Goal: Find specific page/section: Find specific page/section

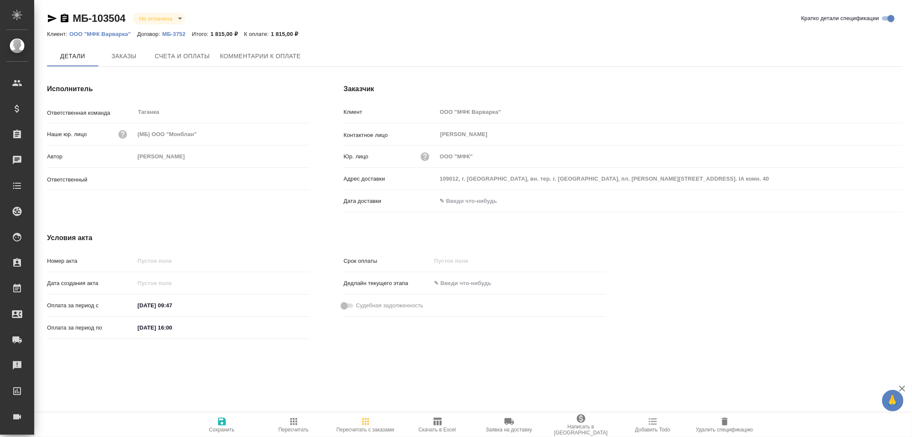
type input "Прохорова Анастасия"
click at [180, 32] on p "МБ-3752" at bounding box center [177, 34] width 30 height 6
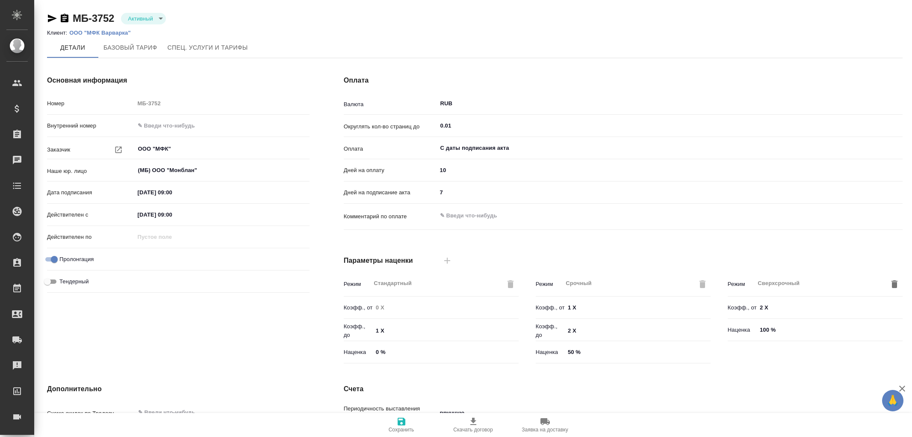
type input "Базовый ТП 2025"
click at [115, 29] on li "Клиент: ООО "МФК Варварка"" at bounding box center [92, 33] width 90 height 9
click at [105, 33] on p "ООО "МФК Варварка"" at bounding box center [103, 33] width 68 height 6
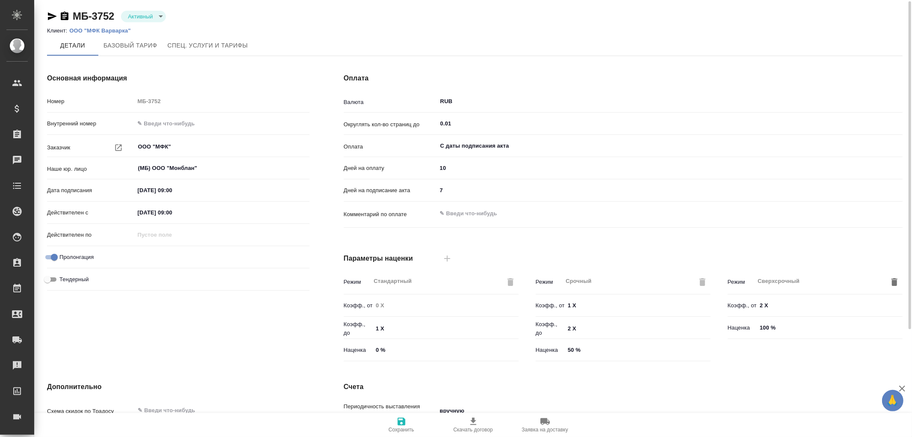
scroll to position [145, 0]
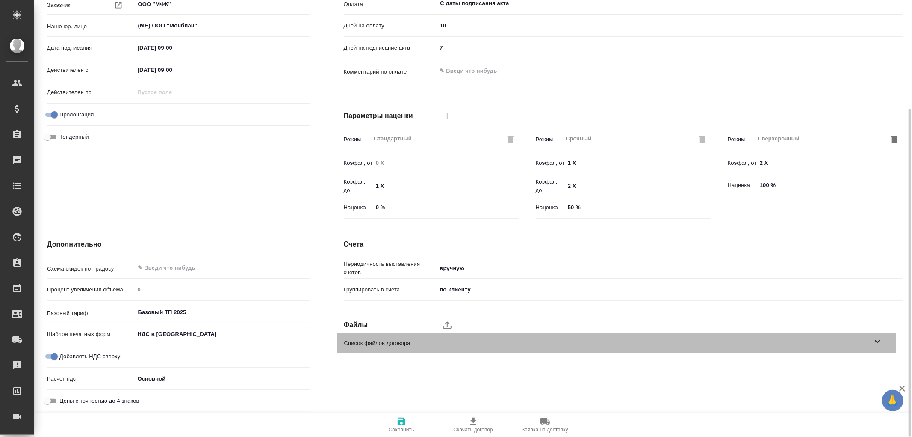
click at [881, 343] on icon at bounding box center [877, 341] width 10 height 10
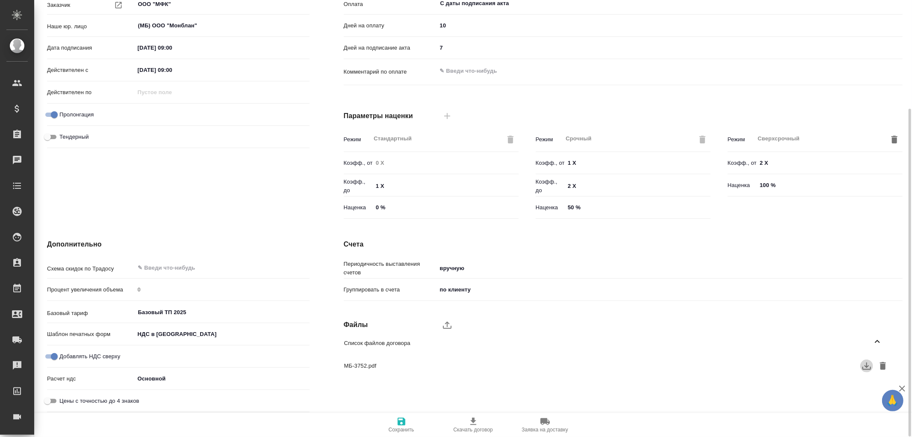
click at [869, 366] on icon "button" at bounding box center [867, 366] width 10 height 10
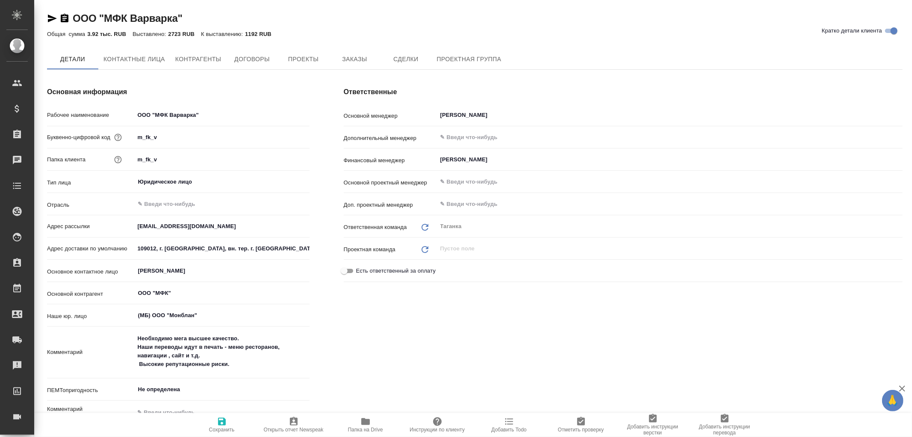
type textarea "x"
click at [247, 63] on span "Договоры" at bounding box center [251, 59] width 41 height 11
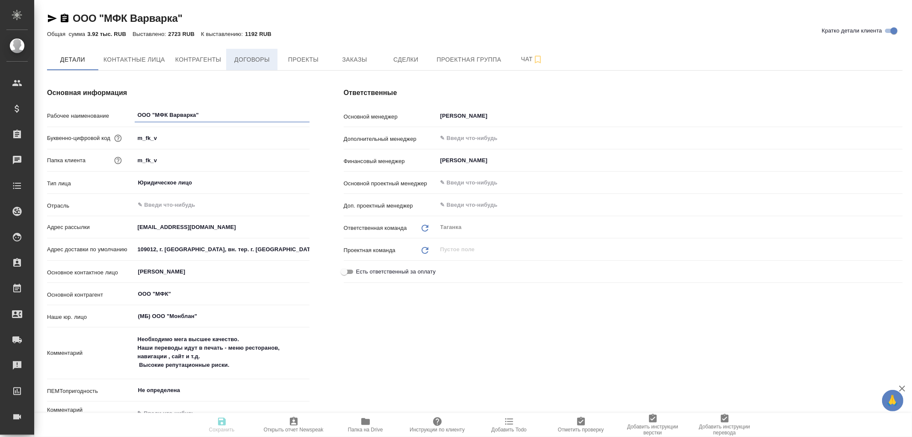
type textarea "x"
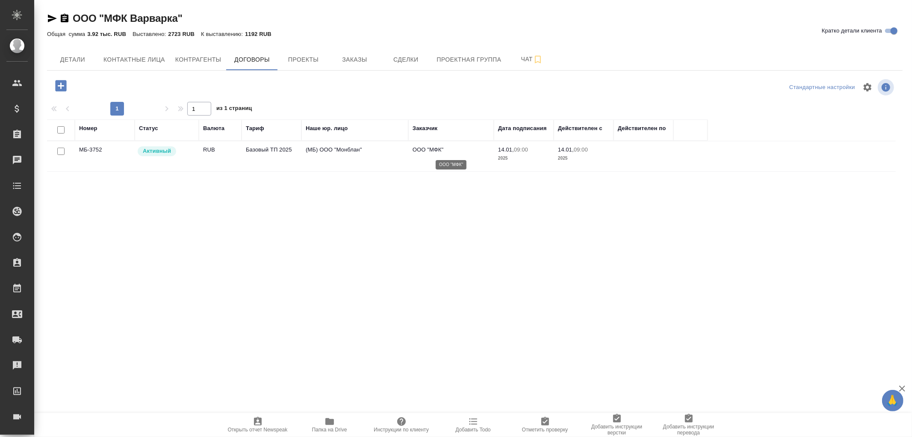
click at [433, 151] on p "ООО "МФК"" at bounding box center [451, 149] width 77 height 9
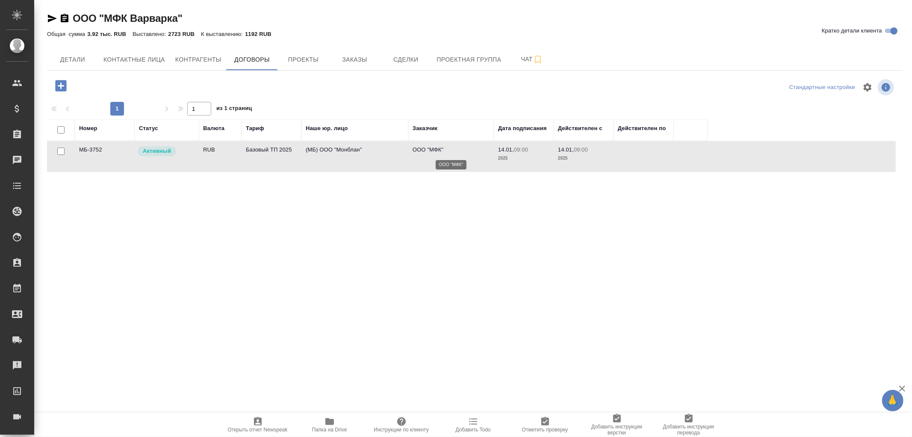
click at [433, 151] on p "ООО "МФК"" at bounding box center [451, 149] width 77 height 9
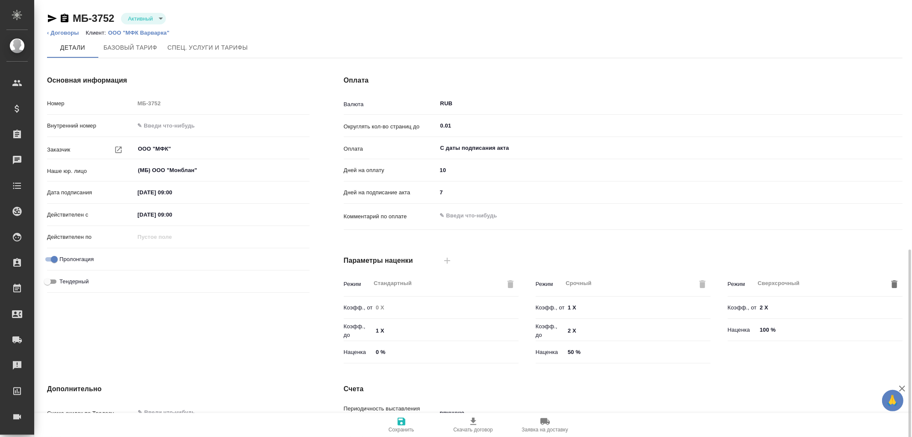
scroll to position [145, 0]
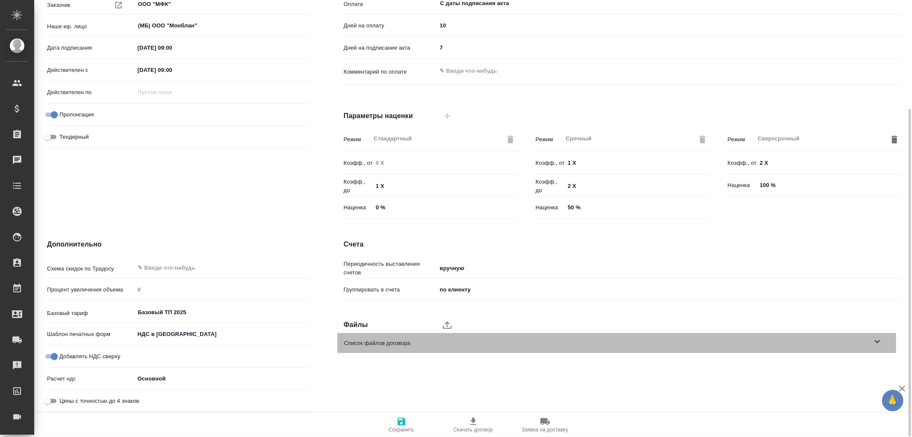
click at [878, 340] on icon at bounding box center [877, 341] width 10 height 10
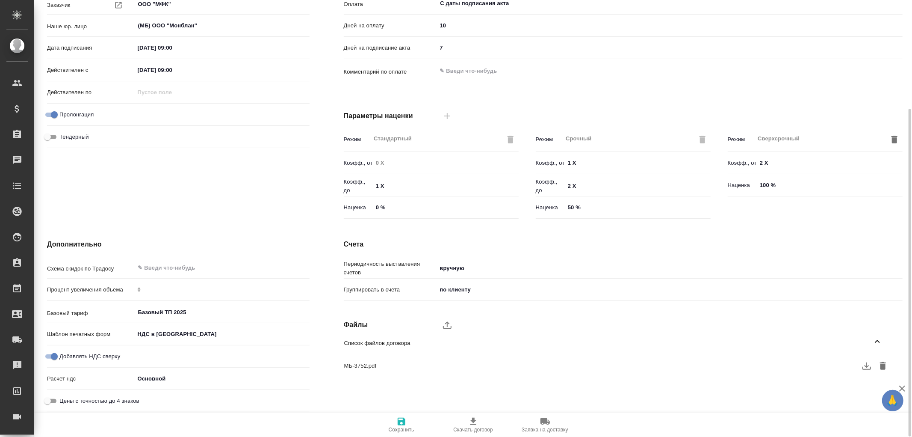
click at [869, 365] on icon "button" at bounding box center [867, 365] width 9 height 7
